Goal: Check status: Check status

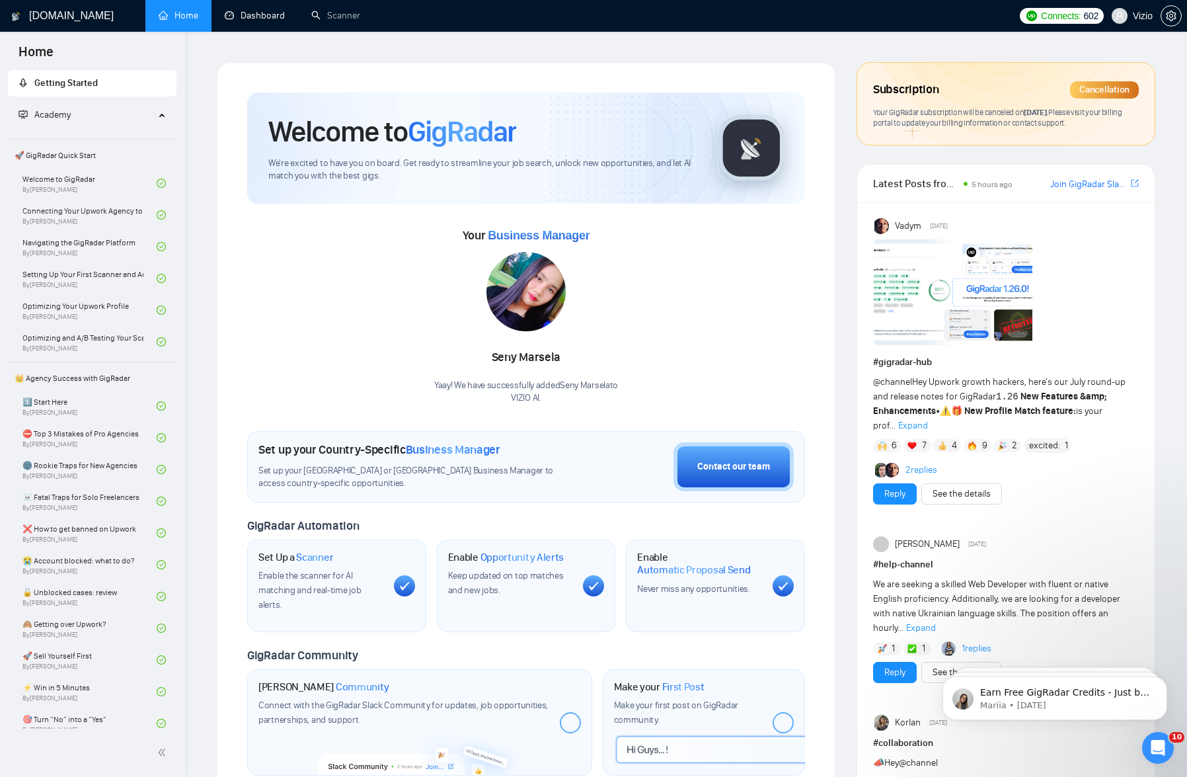
click at [274, 21] on link "Dashboard" at bounding box center [255, 15] width 60 height 11
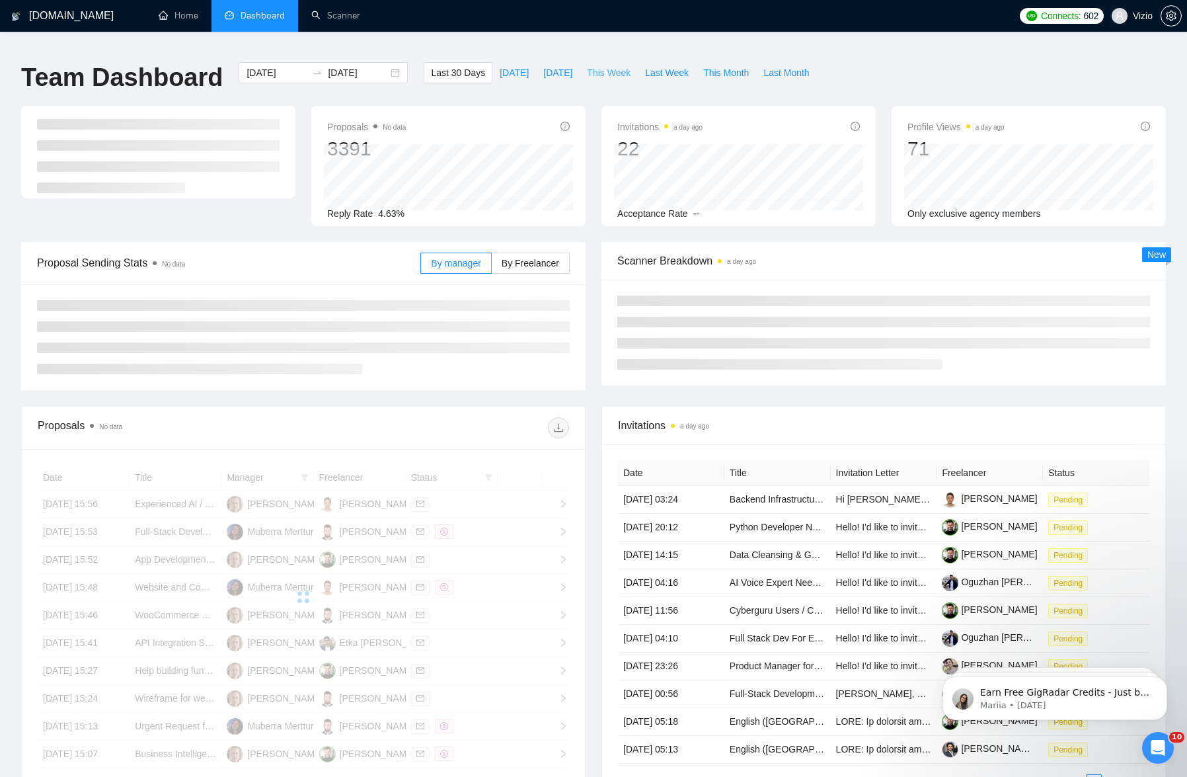
click at [608, 65] on span "This Week" at bounding box center [609, 72] width 44 height 15
type input "[DATE]"
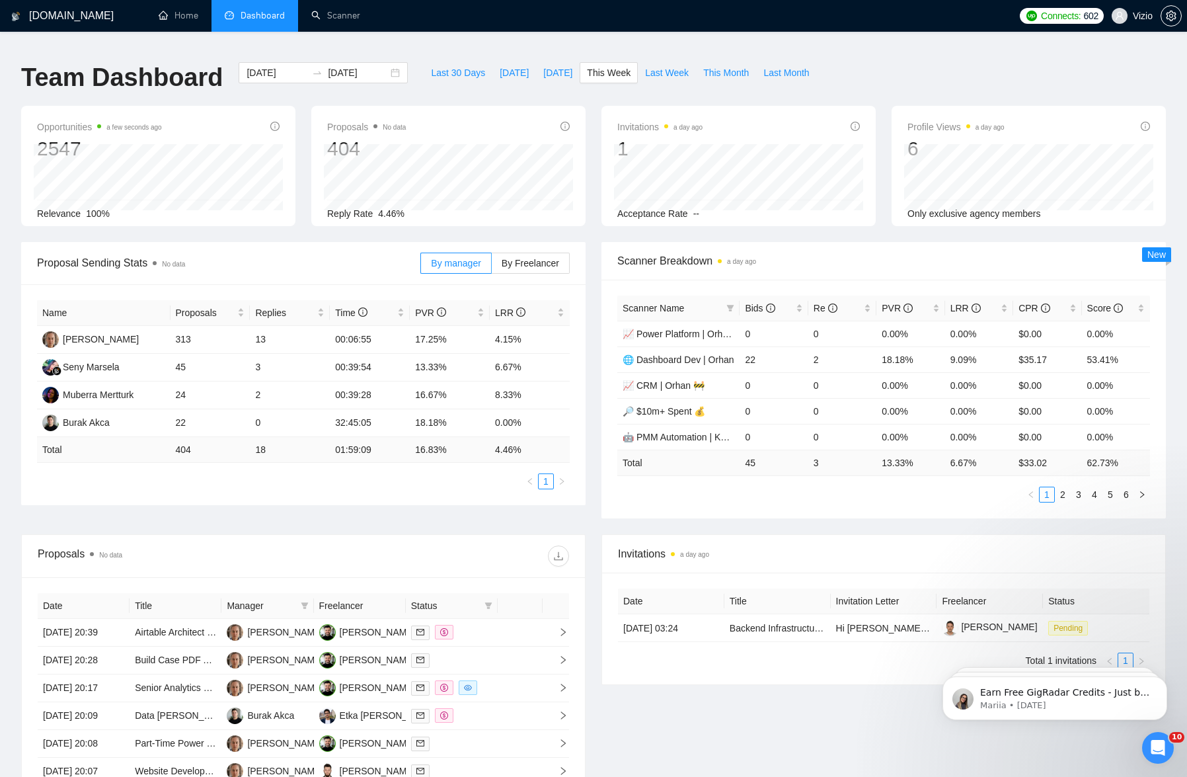
click at [561, 535] on div "Proposals No data" at bounding box center [304, 556] width 532 height 42
click at [561, 551] on icon "download" at bounding box center [558, 556] width 11 height 11
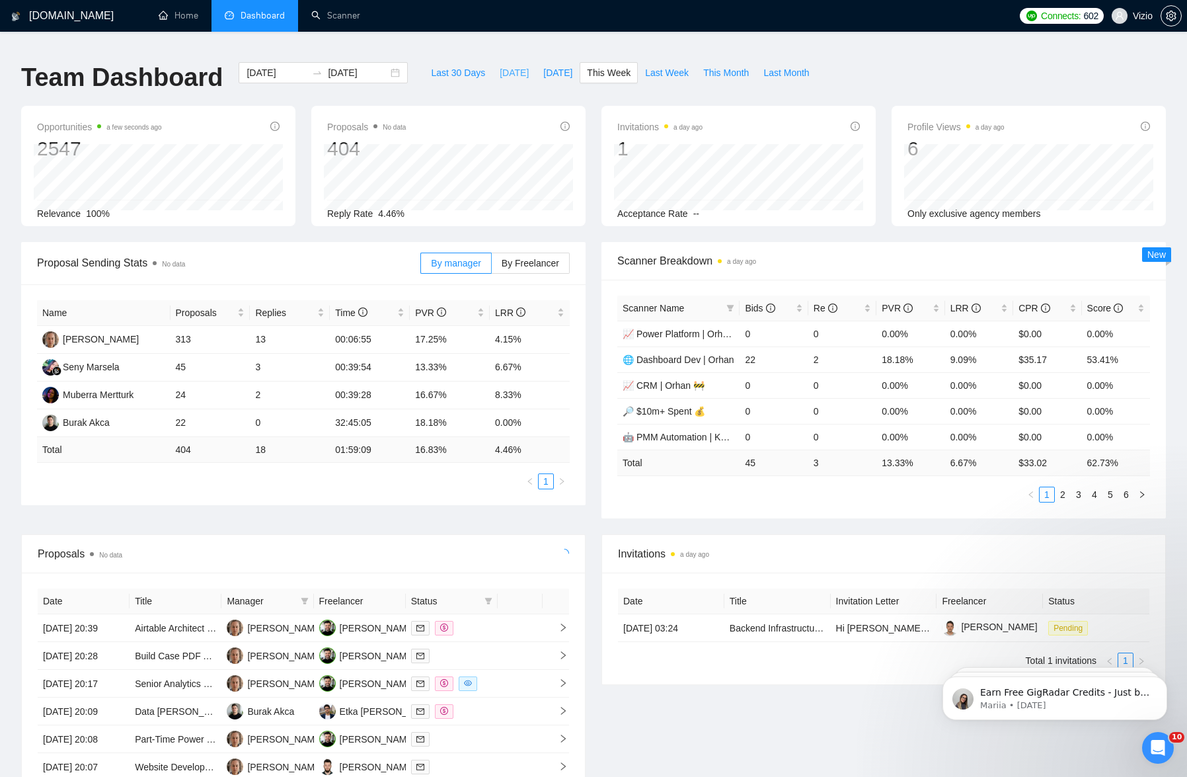
click at [505, 65] on span "[DATE]" at bounding box center [514, 72] width 29 height 15
type input "[DATE]"
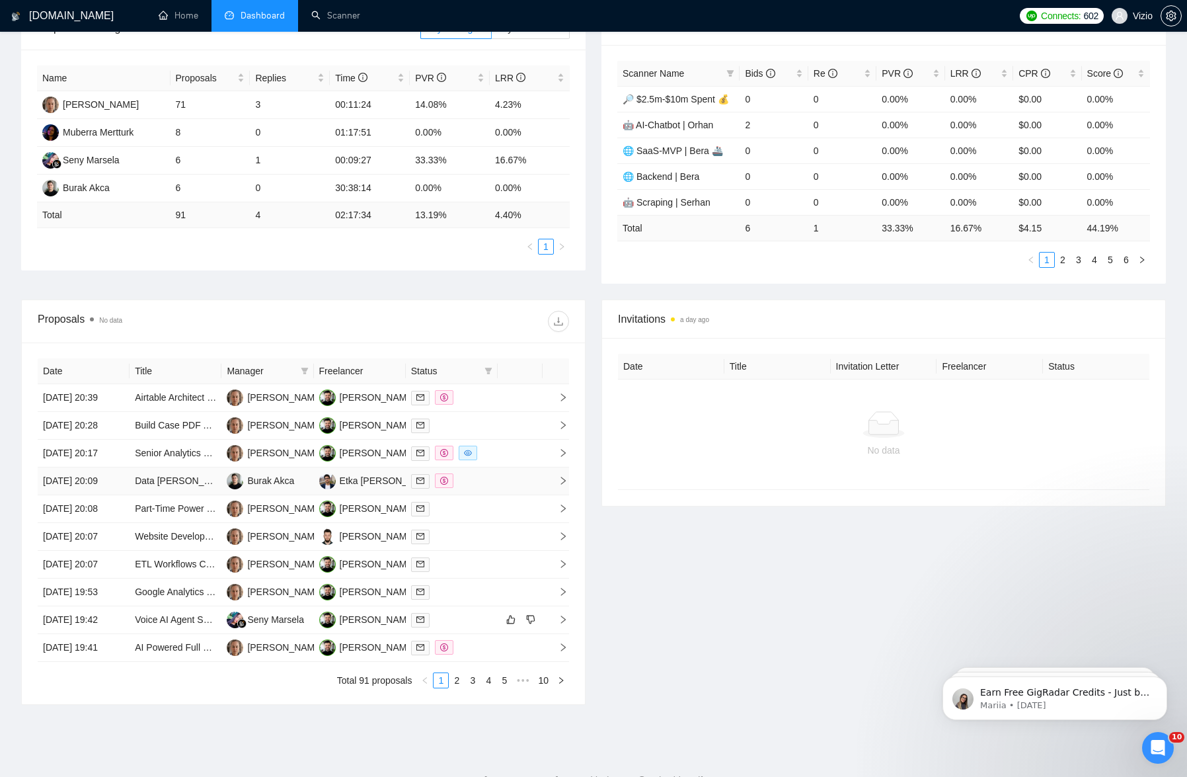
scroll to position [251, 0]
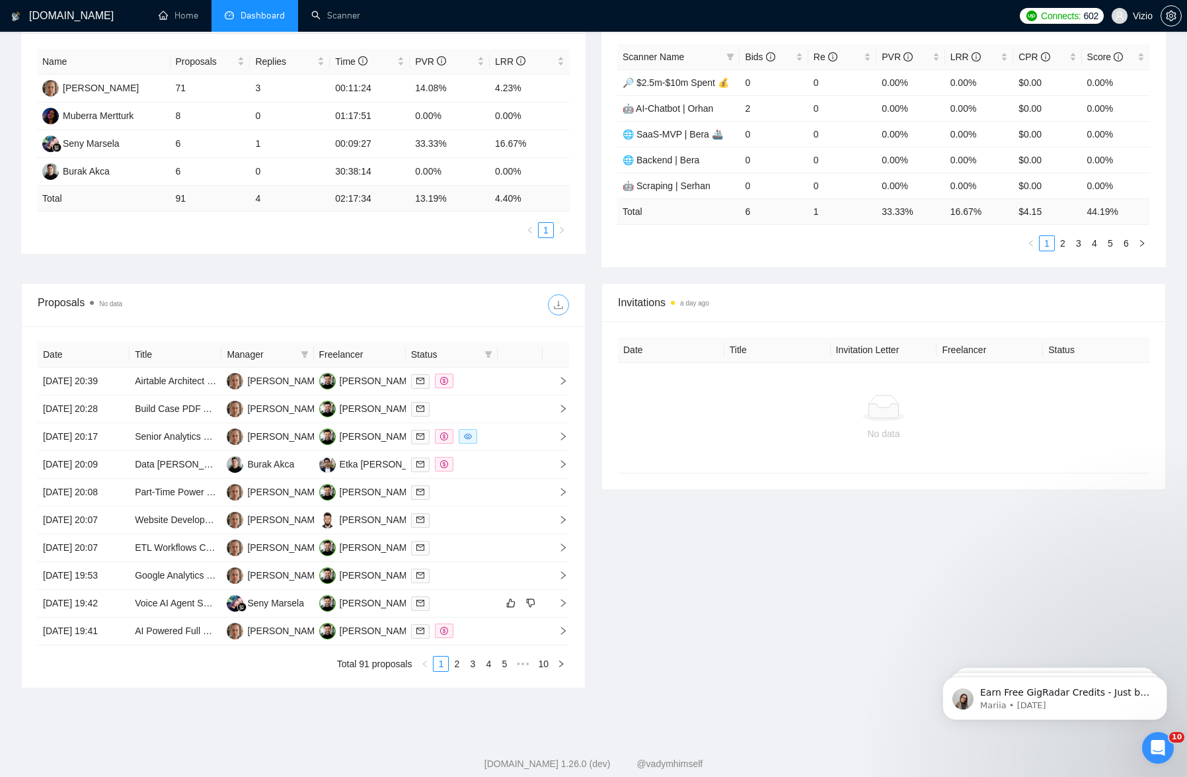
click at [562, 300] on icon "download" at bounding box center [558, 305] width 11 height 11
